Goal: Task Accomplishment & Management: Manage account settings

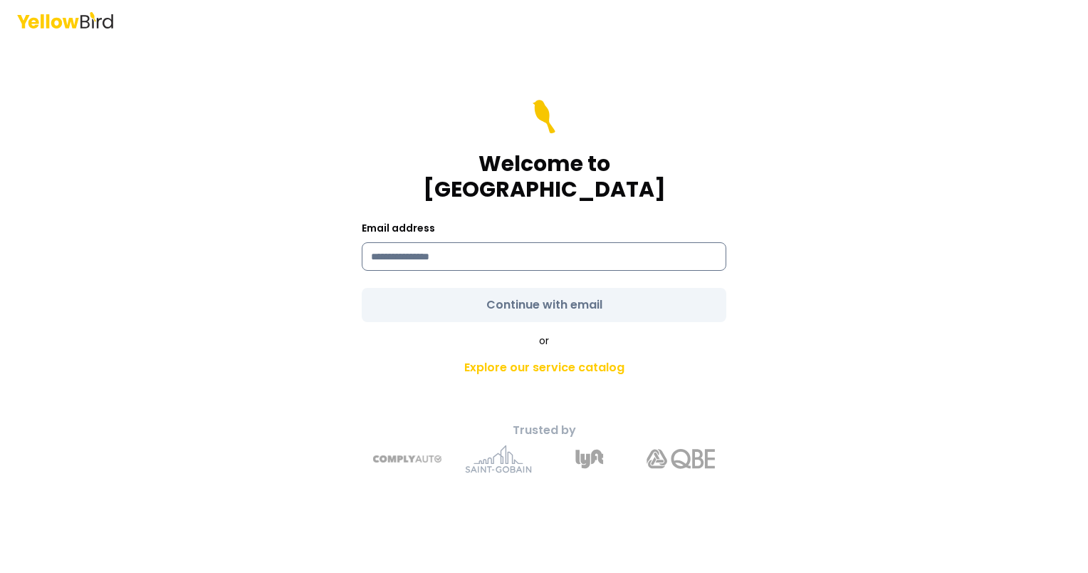
click at [499, 242] on input at bounding box center [544, 256] width 365 height 28
type input "**********"
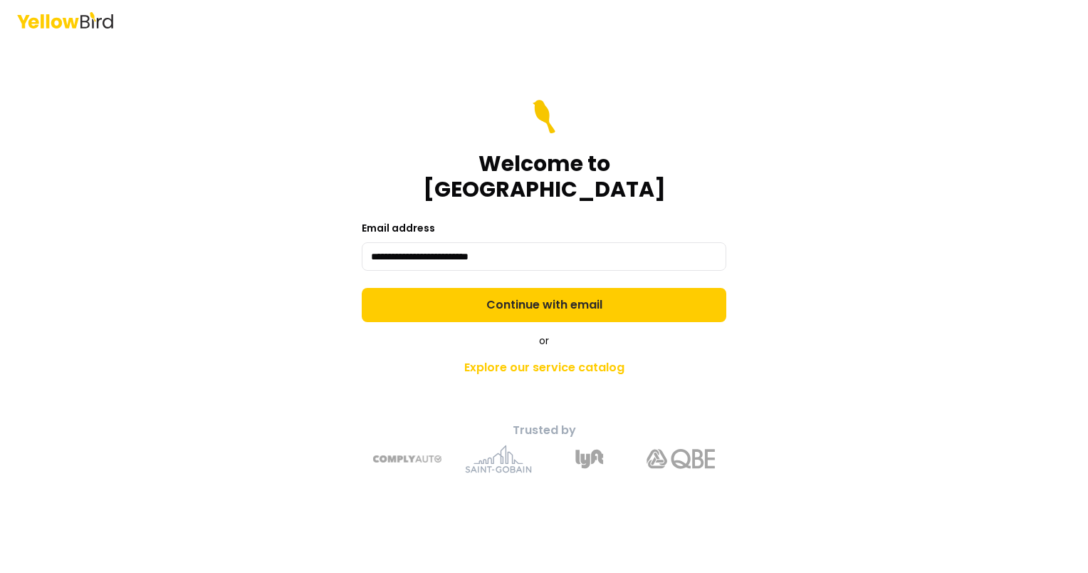
click at [519, 288] on form "**********" at bounding box center [544, 211] width 365 height 222
click at [519, 288] on button "Continue with email" at bounding box center [544, 305] width 365 height 34
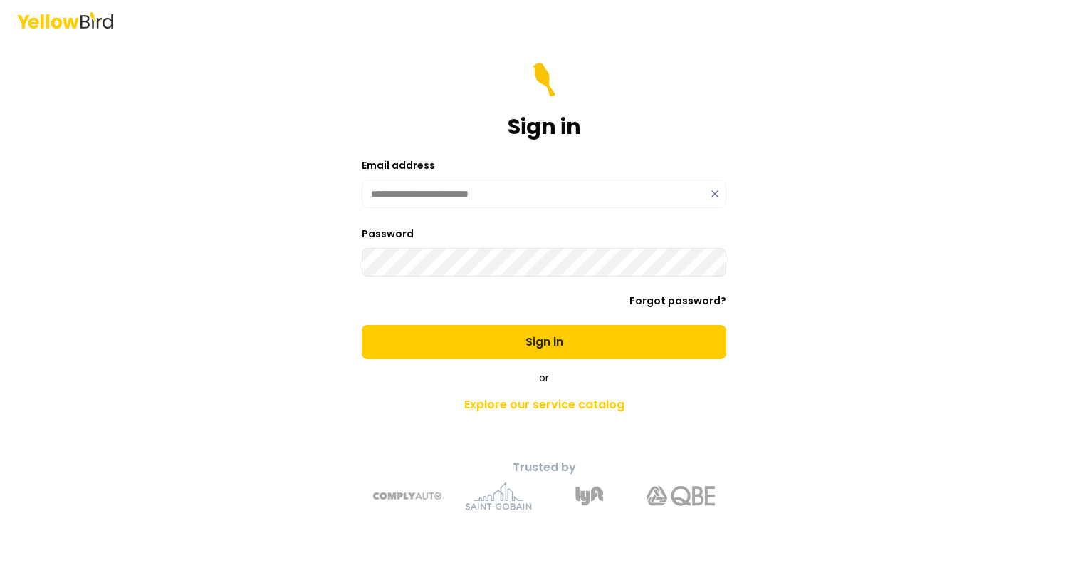
click at [362, 325] on button "Sign in" at bounding box center [544, 342] width 365 height 34
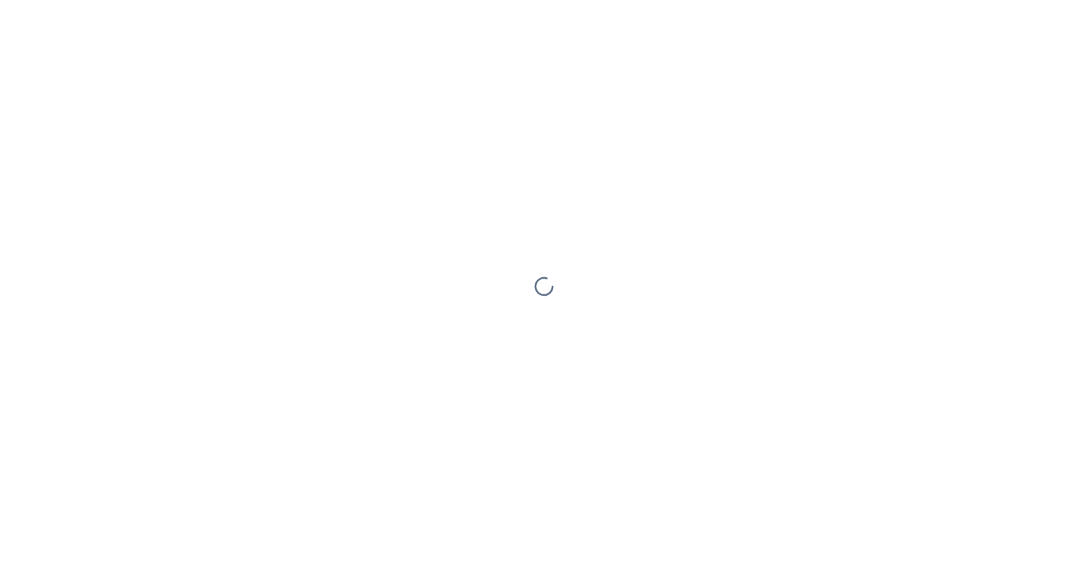
click at [521, 262] on div at bounding box center [544, 286] width 1088 height 573
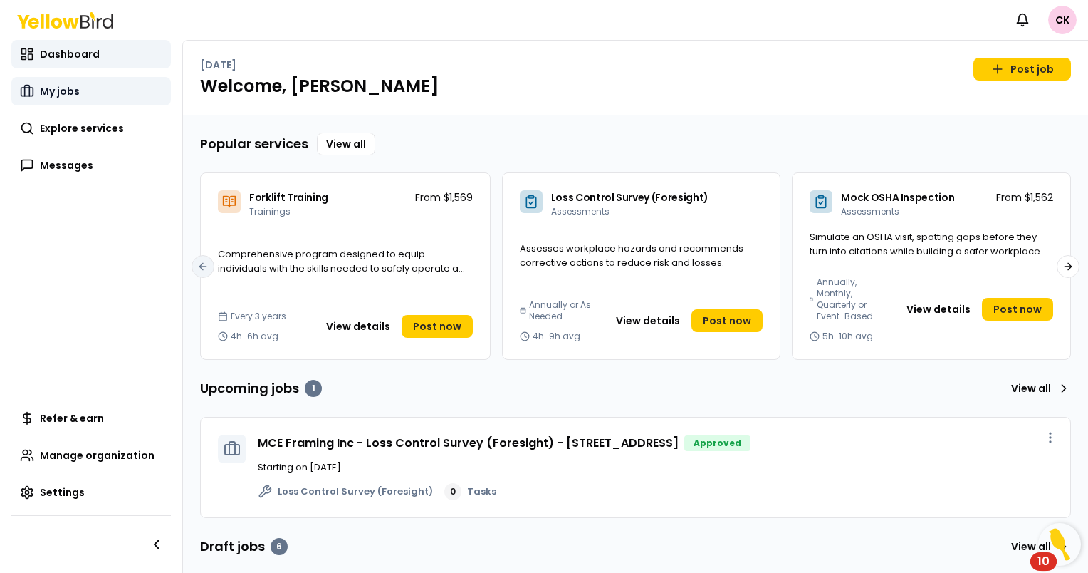
click at [66, 85] on span "My jobs" at bounding box center [60, 91] width 40 height 14
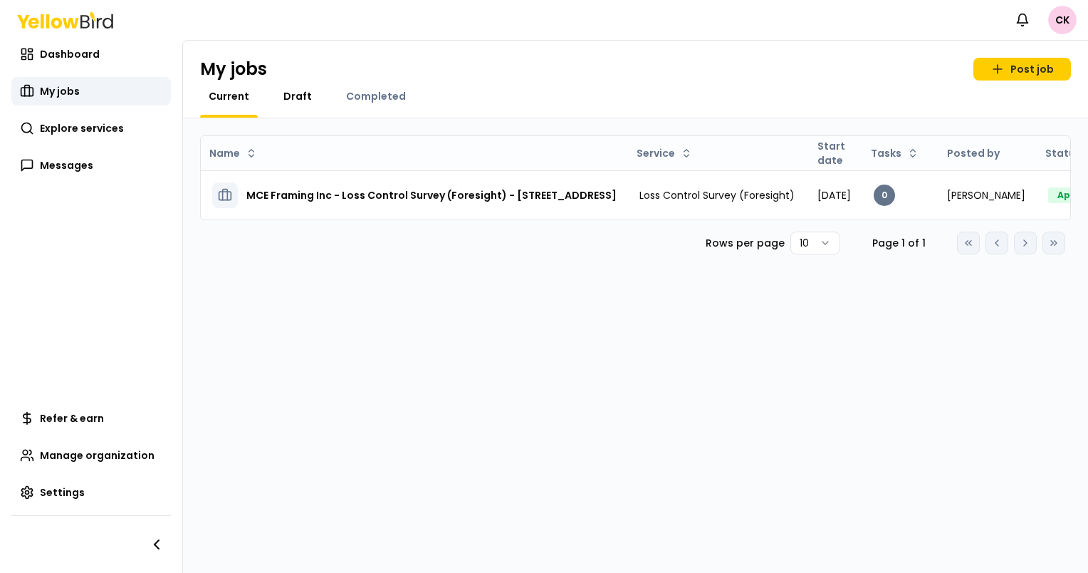
click at [301, 97] on span "Draft" at bounding box center [298, 96] width 28 height 14
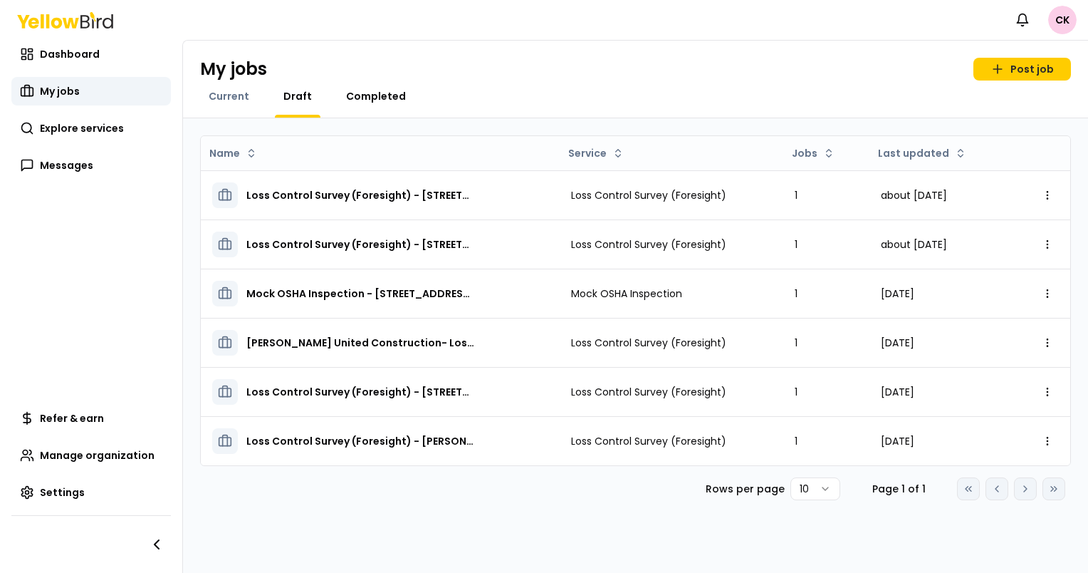
click at [368, 89] on span "Completed" at bounding box center [376, 96] width 60 height 14
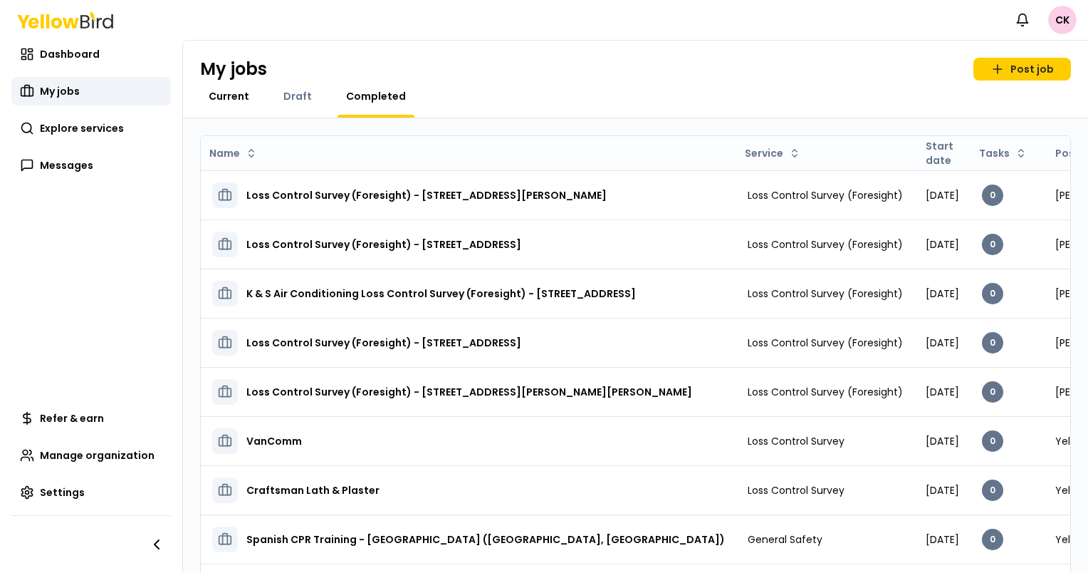
click at [231, 90] on span "Current" at bounding box center [229, 96] width 41 height 14
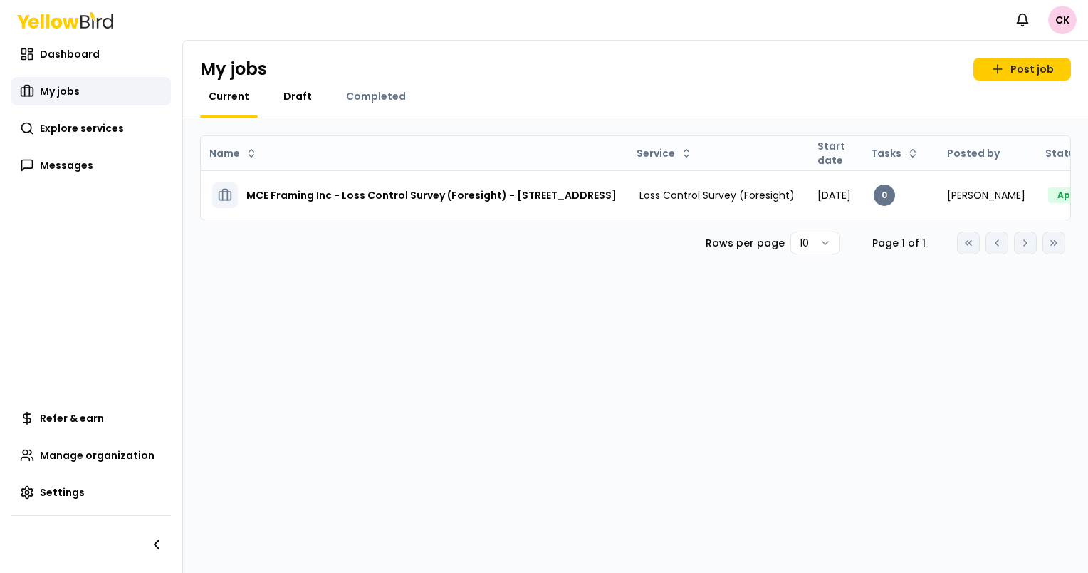
click at [301, 98] on span "Draft" at bounding box center [298, 96] width 28 height 14
